Goal: Transaction & Acquisition: Book appointment/travel/reservation

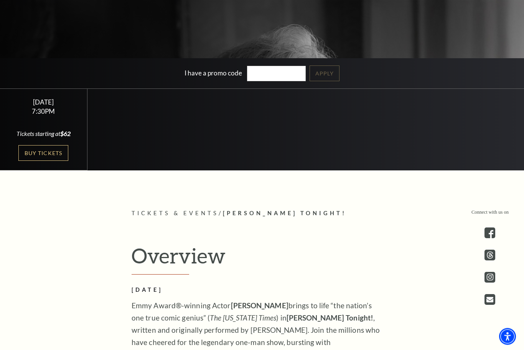
scroll to position [227, 0]
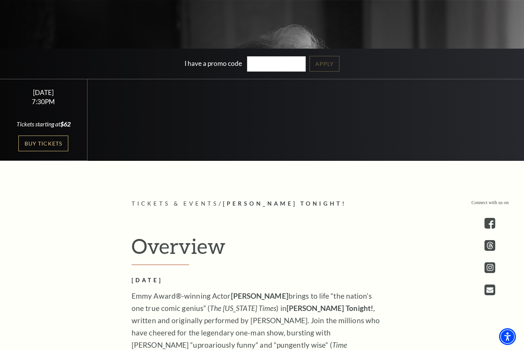
click at [61, 151] on link "Buy Tickets" at bounding box center [43, 144] width 50 height 16
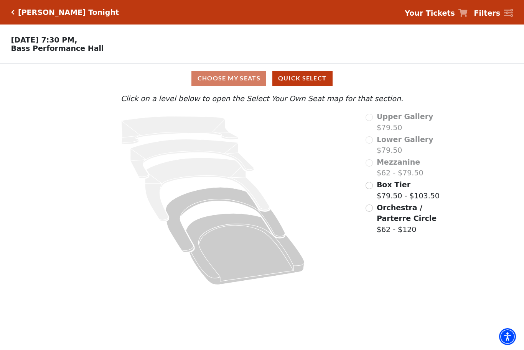
click at [372, 208] on input "Orchestra / Parterre Circle$62 - $120\a" at bounding box center [368, 208] width 7 height 7
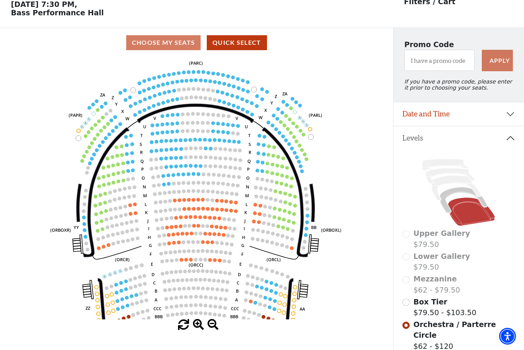
scroll to position [36, 0]
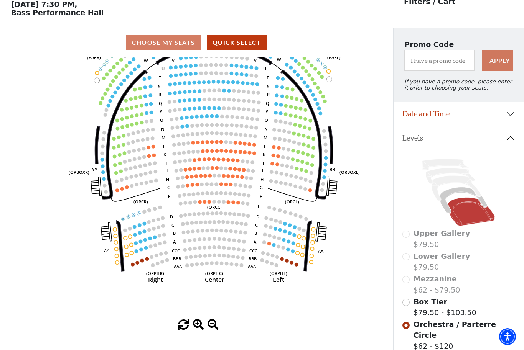
click at [292, 264] on circle at bounding box center [291, 262] width 3 height 3
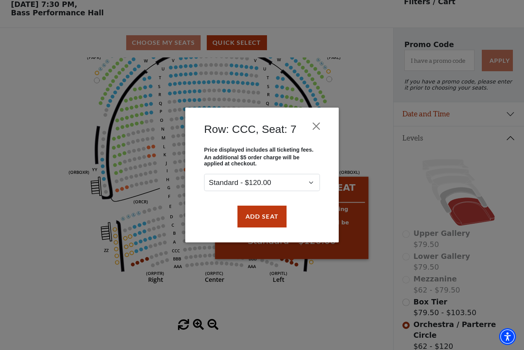
click at [319, 119] on button "Close" at bounding box center [316, 126] width 15 height 15
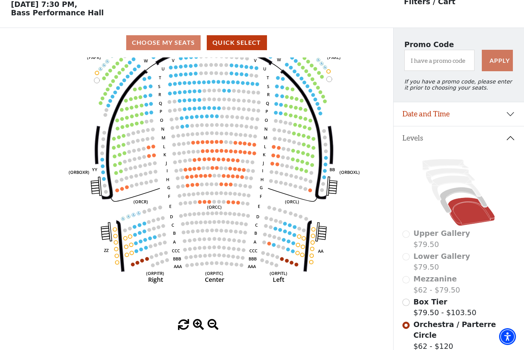
click at [289, 251] on circle at bounding box center [287, 249] width 3 height 3
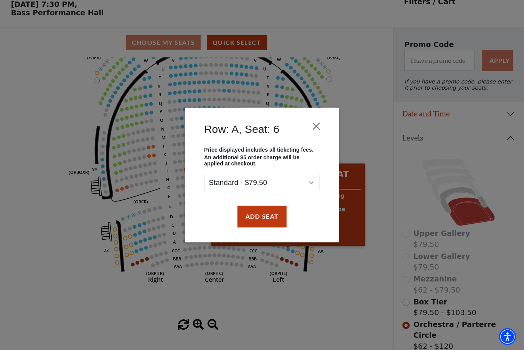
click at [322, 122] on button "Close" at bounding box center [316, 126] width 15 height 15
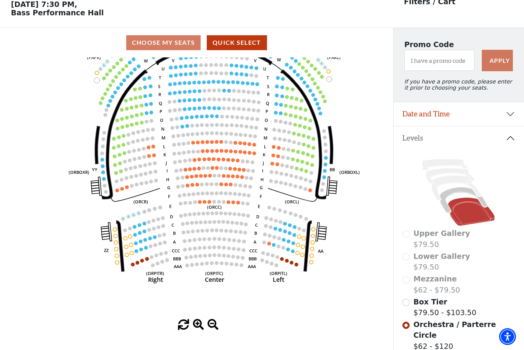
click at [269, 244] on circle at bounding box center [268, 243] width 3 height 3
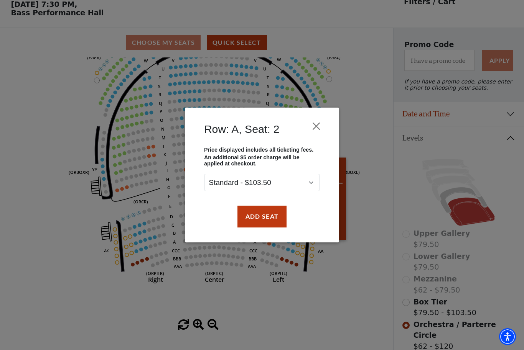
click at [322, 119] on button "Close" at bounding box center [316, 126] width 15 height 15
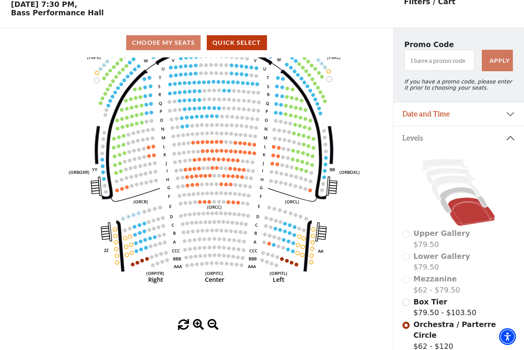
click at [307, 172] on circle at bounding box center [305, 170] width 3 height 3
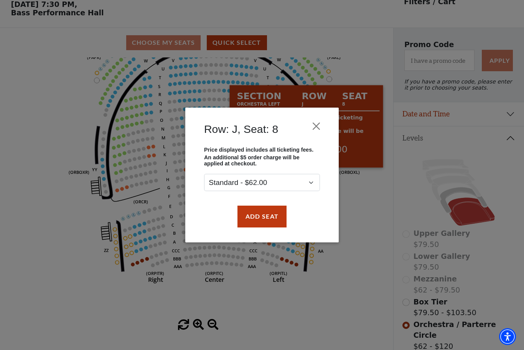
click at [318, 125] on button "Close" at bounding box center [316, 126] width 15 height 15
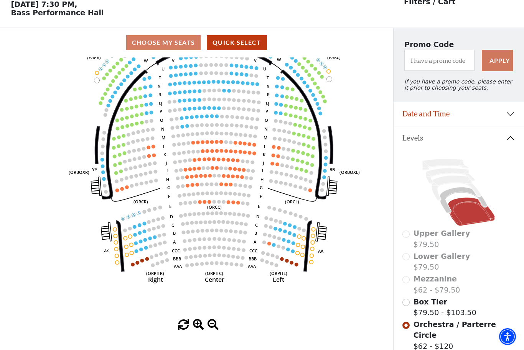
click at [103, 180] on circle at bounding box center [103, 178] width 3 height 3
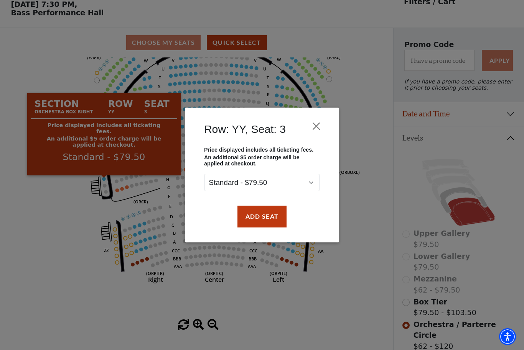
click at [254, 227] on button "Add Seat" at bounding box center [261, 216] width 49 height 21
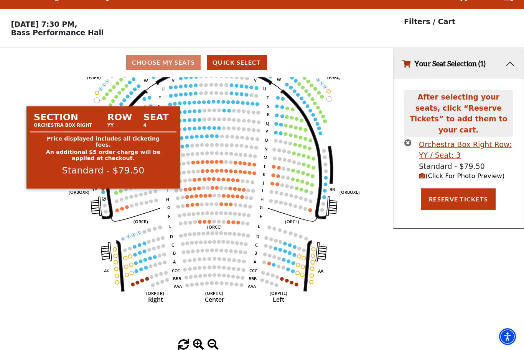
click at [102, 190] on circle at bounding box center [102, 191] width 3 height 3
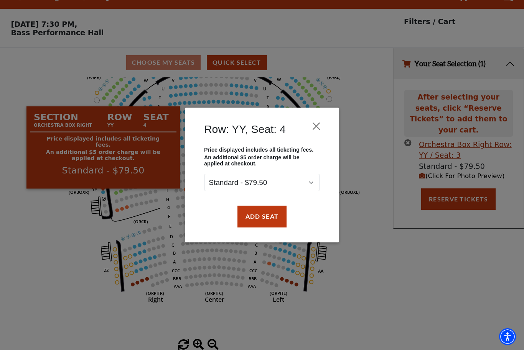
click at [266, 218] on button "Add Seat" at bounding box center [261, 216] width 49 height 21
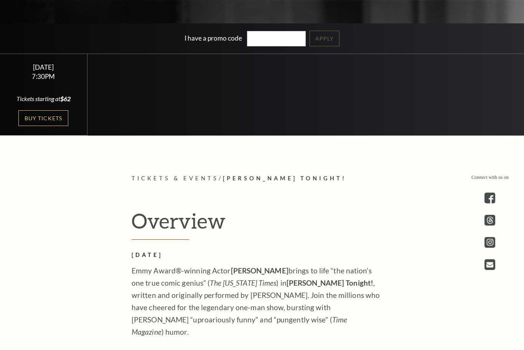
scroll to position [252, 0]
